Goal: Task Accomplishment & Management: Use online tool/utility

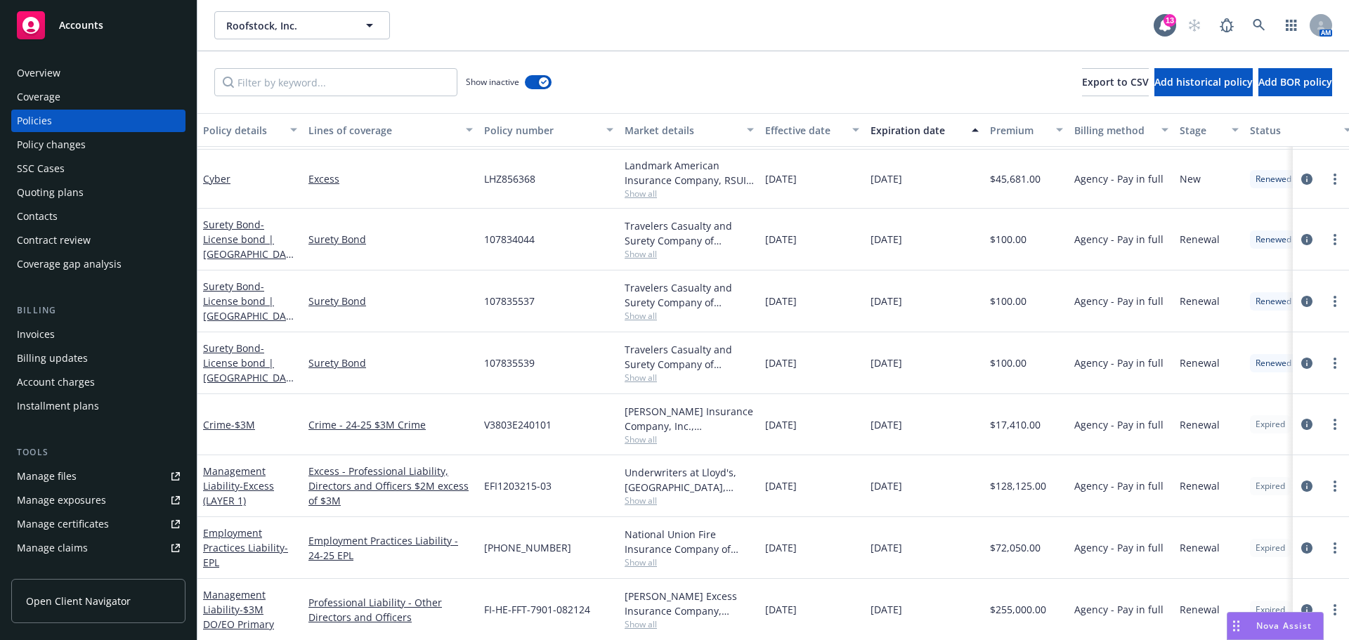
click at [90, 23] on span "Accounts" at bounding box center [81, 25] width 44 height 11
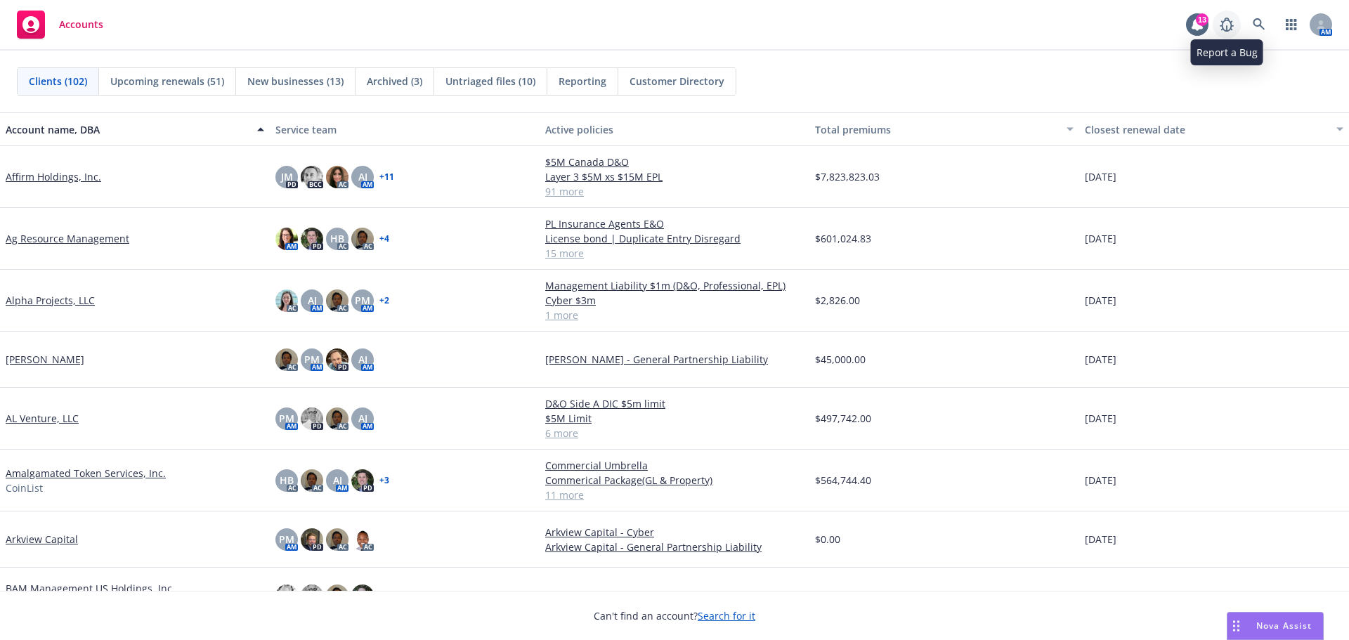
click at [1240, 18] on span at bounding box center [1226, 25] width 28 height 28
click at [1249, 19] on link at bounding box center [1259, 25] width 28 height 28
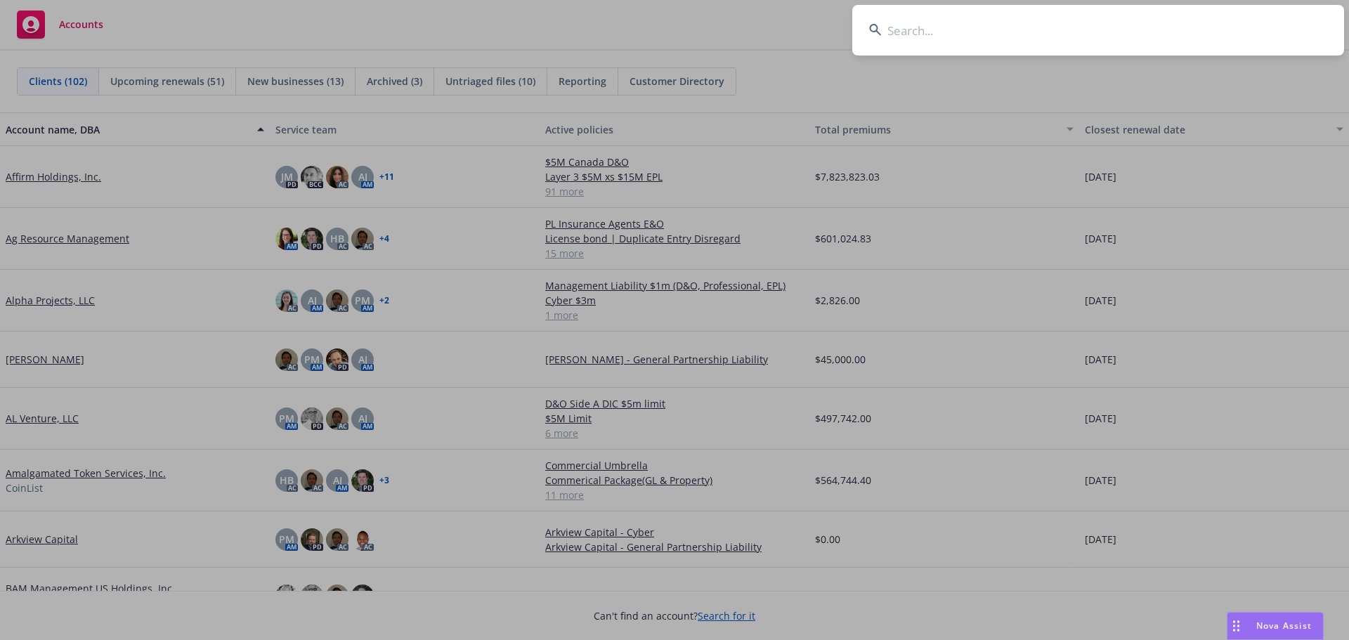
click at [950, 34] on input at bounding box center [1098, 30] width 492 height 51
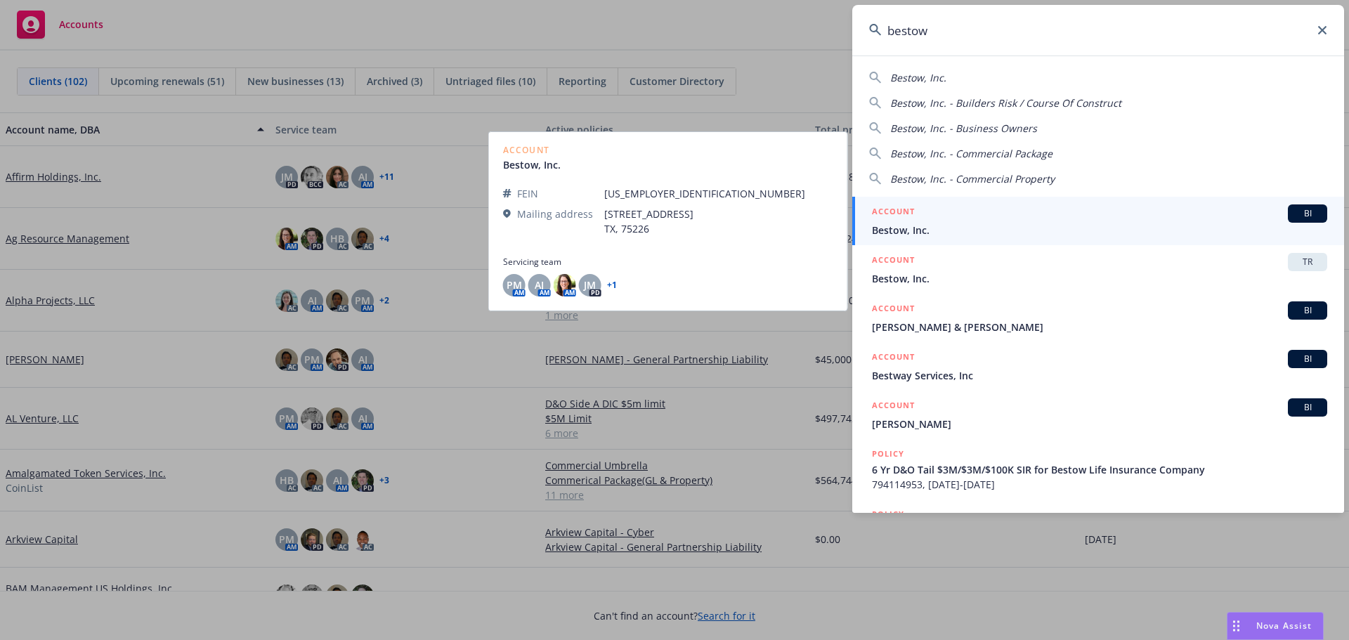
type input "bestow"
click at [910, 222] on div "ACCOUNT BI" at bounding box center [1099, 213] width 455 height 18
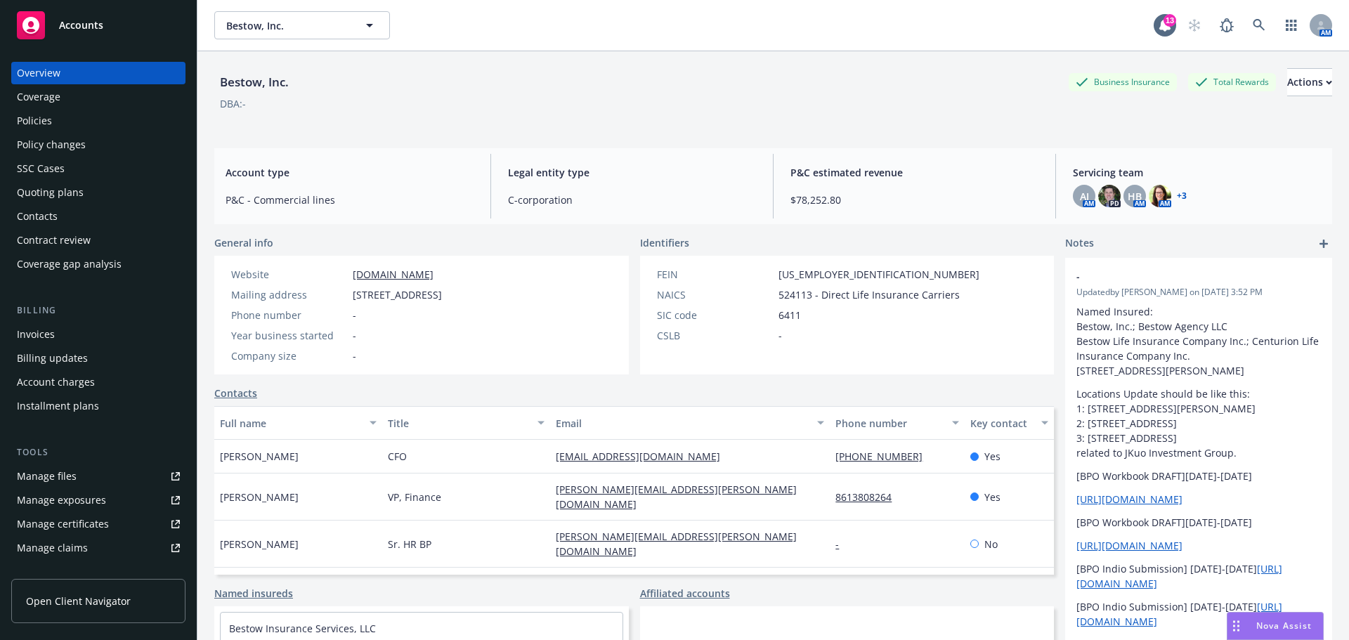
click at [68, 24] on span "Accounts" at bounding box center [81, 25] width 44 height 11
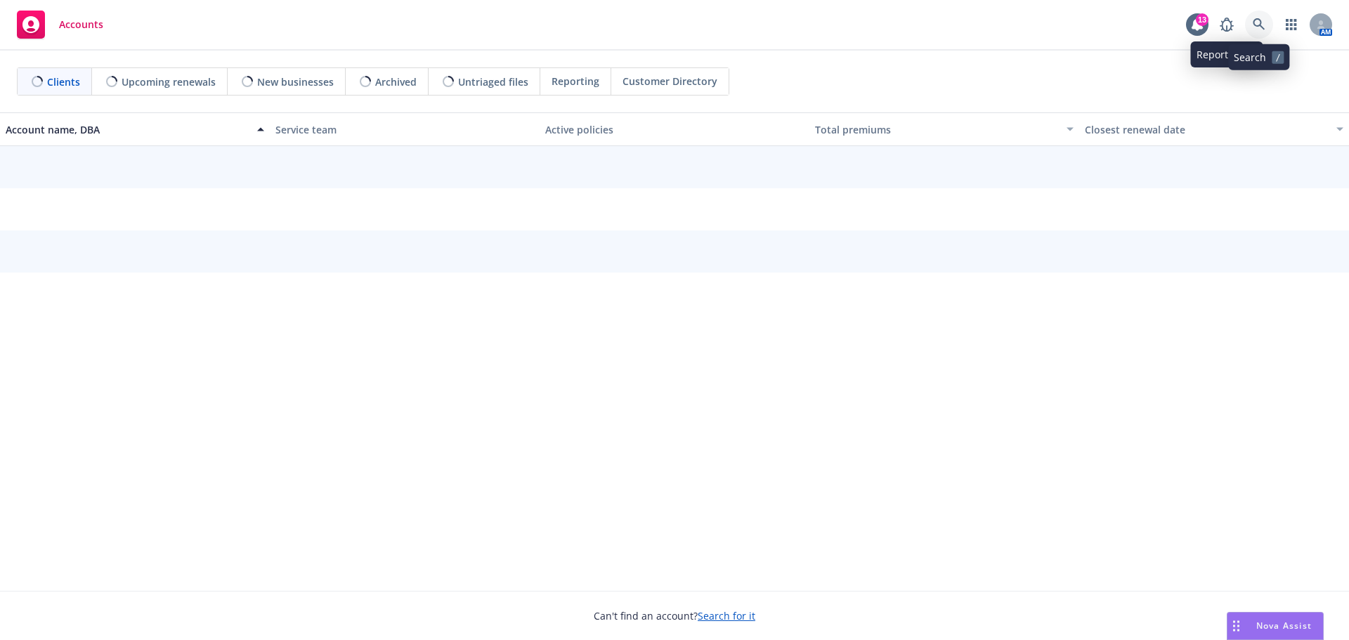
click at [1255, 29] on icon at bounding box center [1258, 24] width 13 height 13
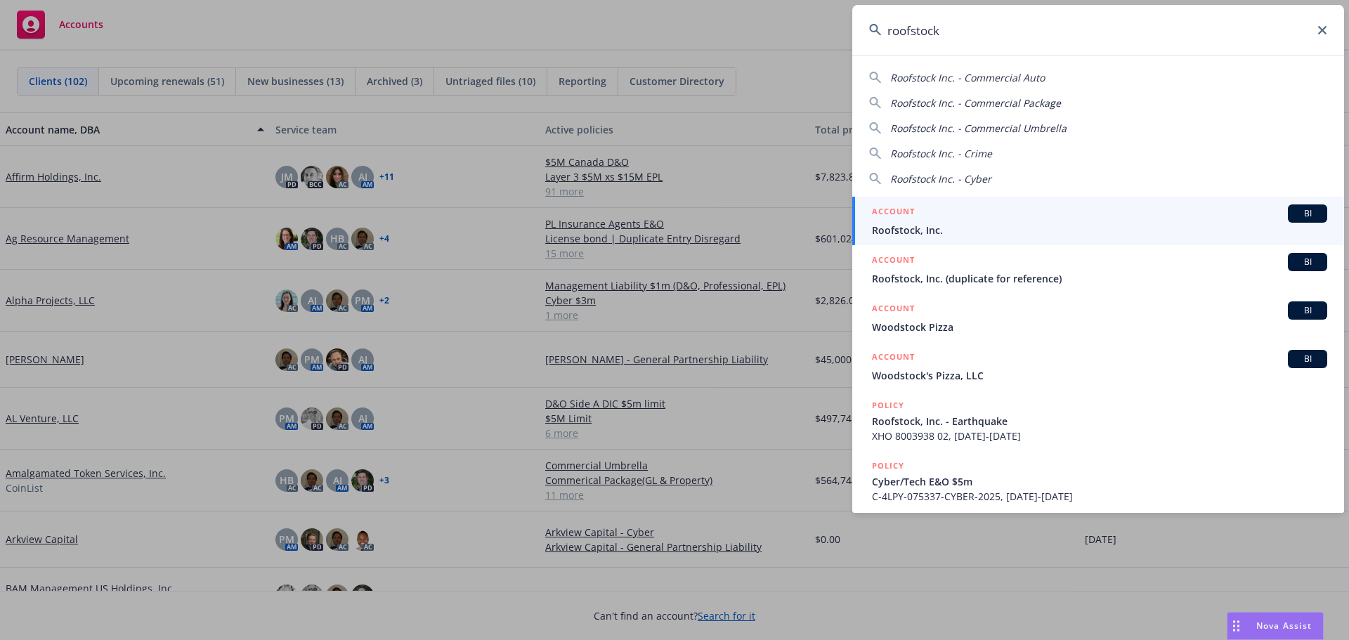
type input "roofstock"
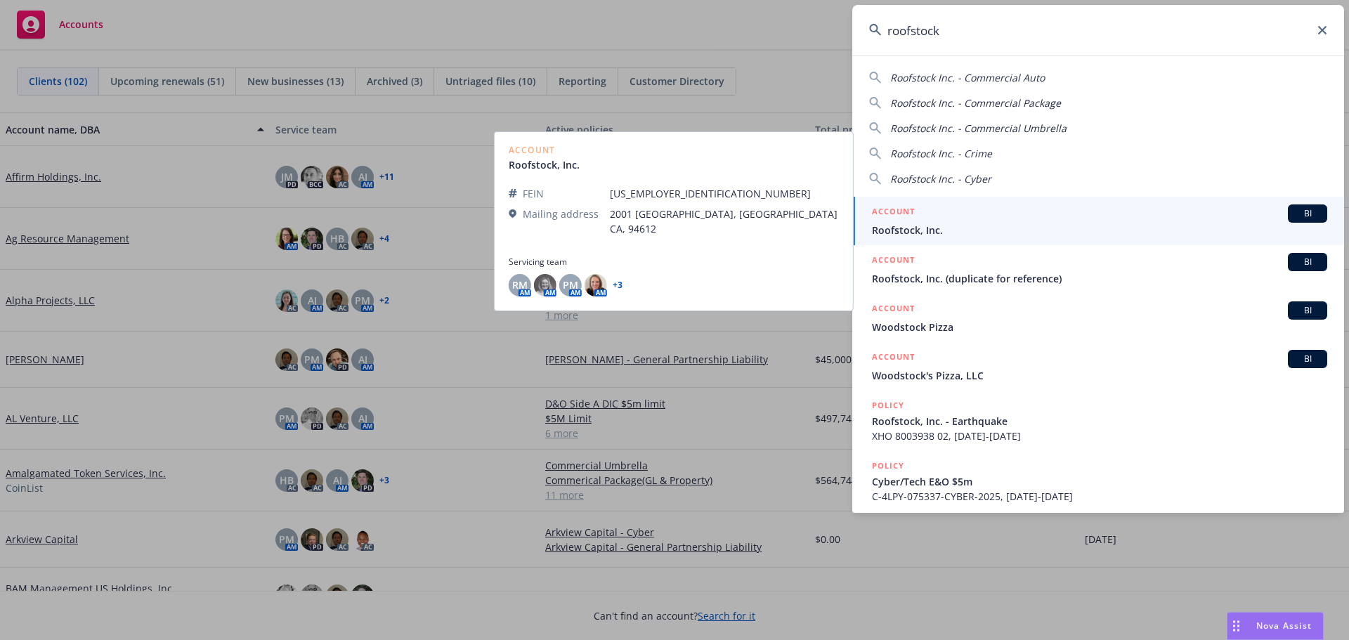
click at [921, 230] on span "Roofstock, Inc." at bounding box center [1099, 230] width 455 height 15
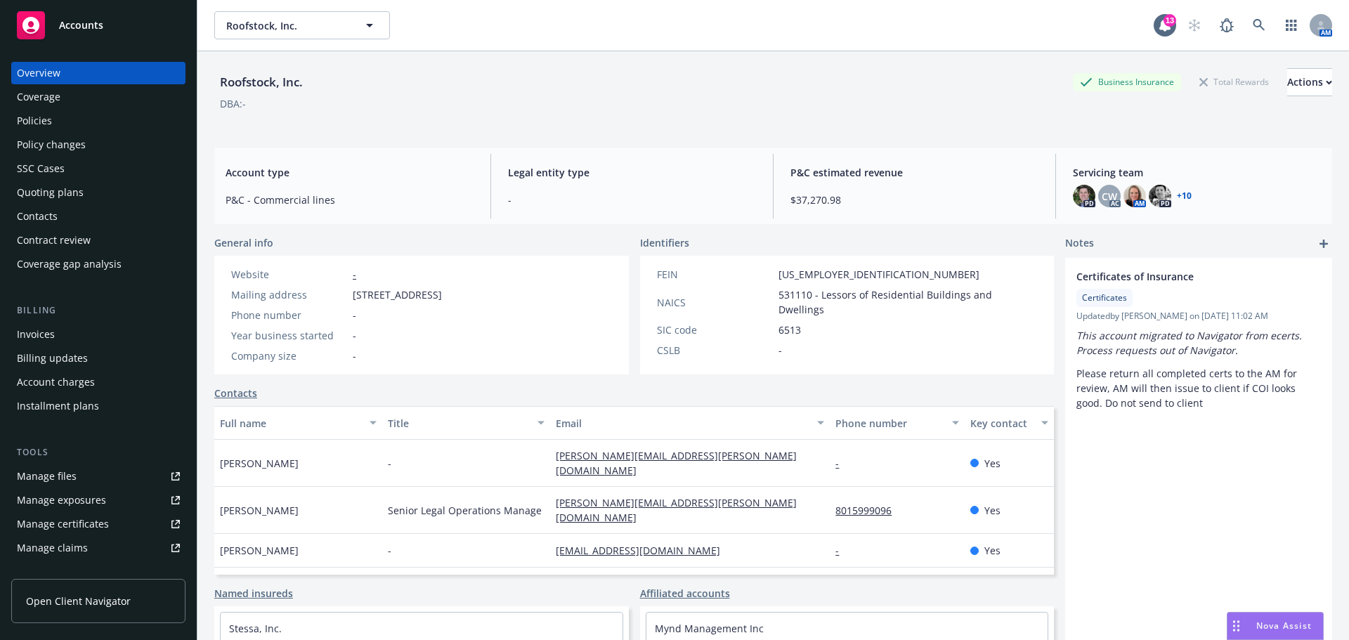
click at [52, 193] on div "Quoting plans" at bounding box center [50, 192] width 67 height 22
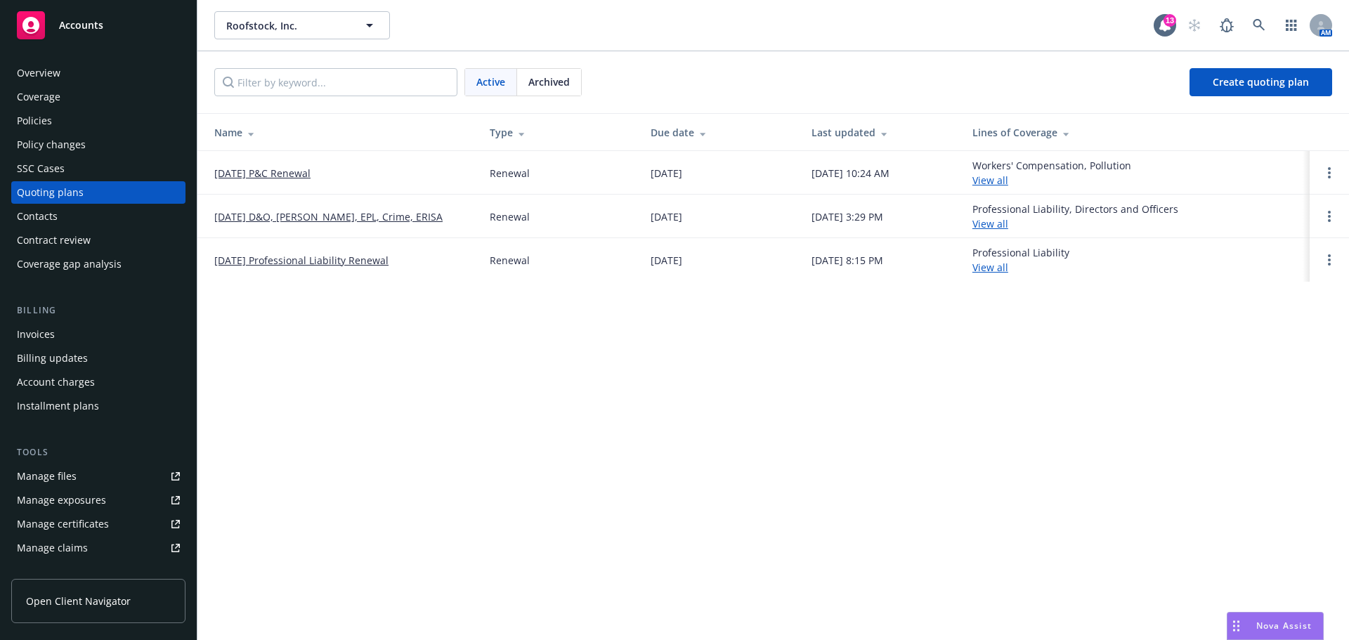
click at [338, 217] on link "[DATE] D&O, [PERSON_NAME], EPL, Crime, ERISA" at bounding box center [328, 216] width 228 height 15
